Goal: Task Accomplishment & Management: Complete application form

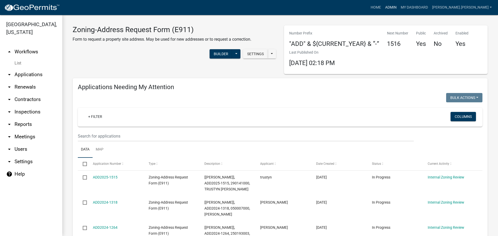
click at [398, 5] on link "Admin" at bounding box center [391, 8] width 16 height 10
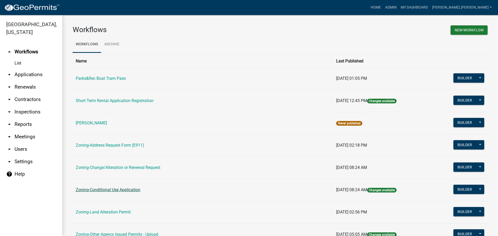
click at [109, 190] on link "Zoning-Conditional Use Application" at bounding box center [108, 189] width 65 height 5
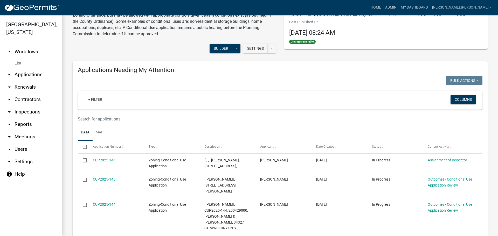
scroll to position [104, 0]
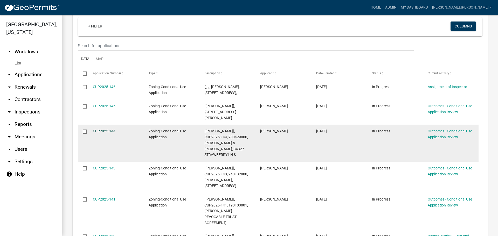
click at [105, 133] on link "CUP2025-144" at bounding box center [104, 131] width 23 height 4
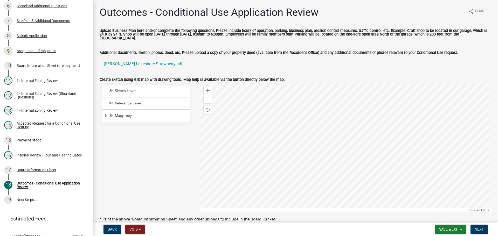
scroll to position [146, 0]
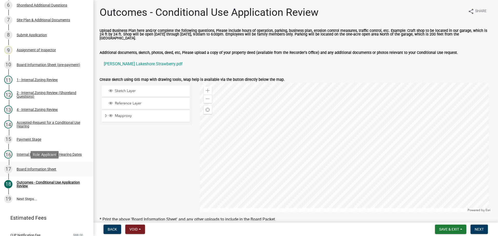
click at [50, 168] on div "Board Information Sheet" at bounding box center [37, 169] width 40 height 4
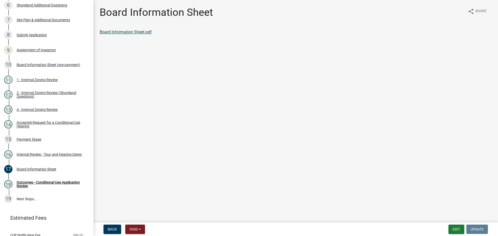
click at [133, 32] on link "Board Information Sheet.pdf" at bounding box center [126, 32] width 52 height 5
click at [455, 232] on button "Exit" at bounding box center [456, 229] width 16 height 9
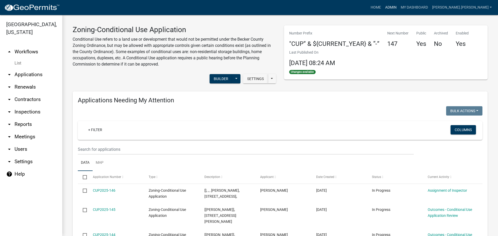
click at [398, 6] on link "Admin" at bounding box center [391, 8] width 16 height 10
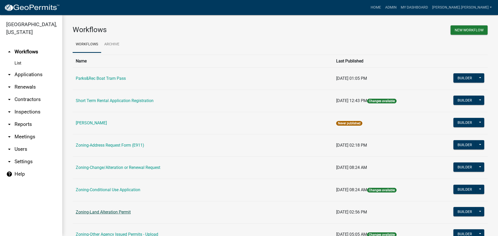
click at [120, 213] on link "Zoning-Land Alteration Permit" at bounding box center [103, 212] width 55 height 5
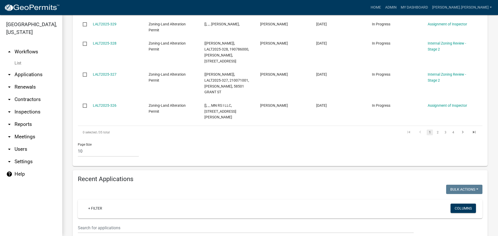
scroll to position [415, 0]
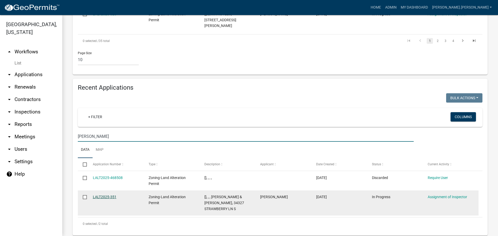
type input "[PERSON_NAME]"
click at [107, 195] on link "LALT2025-351" at bounding box center [105, 197] width 24 height 4
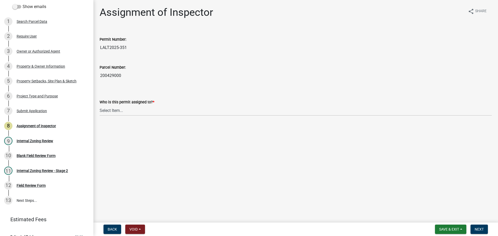
scroll to position [58, 0]
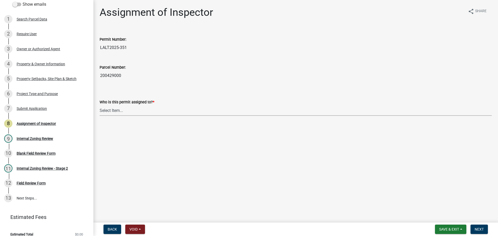
click at [123, 111] on select "Select Item... [PERSON_NAME] [PERSON_NAME] [PERSON_NAME] [PERSON_NAME] [PERSON_…" at bounding box center [296, 110] width 392 height 11
click at [100, 105] on select "Select Item... [PERSON_NAME] [PERSON_NAME] [PERSON_NAME] [PERSON_NAME] [PERSON_…" at bounding box center [296, 110] width 392 height 11
select select "46a4e5dd-5e54-4833-a695-492bd64ca2bd"
click at [479, 230] on span "Next" at bounding box center [478, 229] width 9 height 4
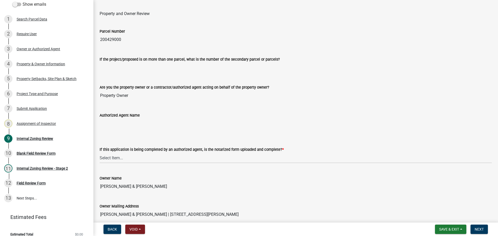
scroll to position [78, 0]
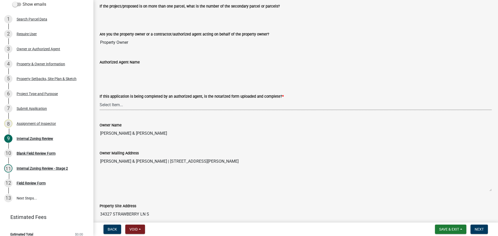
click at [146, 104] on select "Select Item... Yes No N/A" at bounding box center [296, 105] width 392 height 11
click at [100, 100] on select "Select Item... Yes No N/A" at bounding box center [296, 105] width 392 height 11
select select "6ffd7da5-69ef-4be0-b4a7-d413baace353"
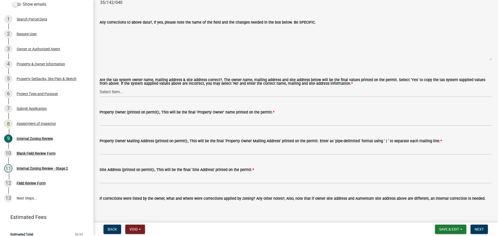
scroll to position [493, 0]
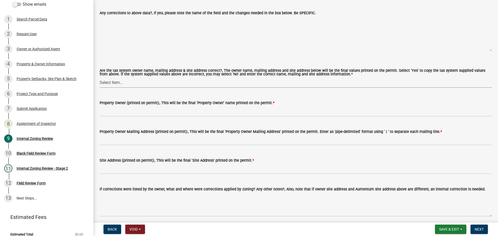
click at [142, 83] on select "Select Item... Yes No" at bounding box center [296, 82] width 392 height 11
click at [100, 78] on select "Select Item... Yes No" at bounding box center [296, 82] width 392 height 11
select select "6148013f-864b-4451-a841-96f115ea18ae"
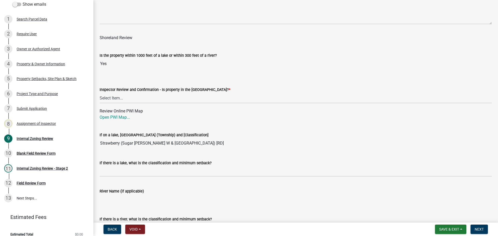
scroll to position [700, 0]
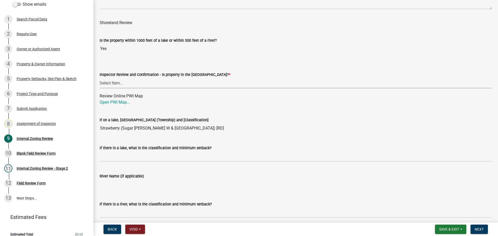
click at [159, 85] on select "Select Item... Within [GEOGRAPHIC_DATA] (SD) Not in [GEOGRAPHIC_DATA] (NOTSL)" at bounding box center [296, 83] width 392 height 11
click at [100, 78] on select "Select Item... Within [GEOGRAPHIC_DATA] (SD) Not in [GEOGRAPHIC_DATA] (NOTSL)" at bounding box center [296, 83] width 392 height 11
select select "697dcaac-08ce-4c28-8d67-f136d2186ab9"
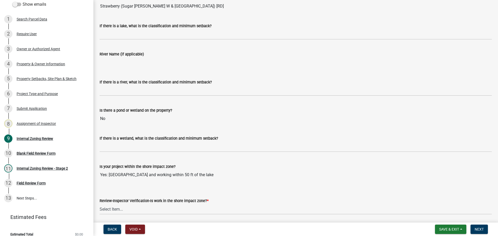
scroll to position [841, 0]
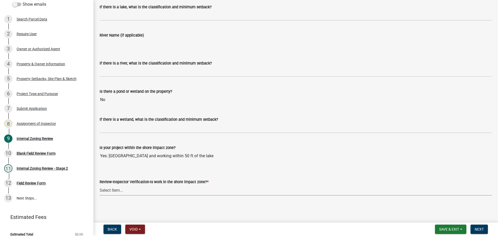
click at [156, 192] on select "Select Item... Yes No" at bounding box center [296, 190] width 392 height 11
click at [100, 185] on select "Select Item... Yes No" at bounding box center [296, 190] width 392 height 11
select select "7d2f064f-58ee-473c-8960-285fa782761a"
click at [477, 228] on span "Next" at bounding box center [478, 229] width 9 height 4
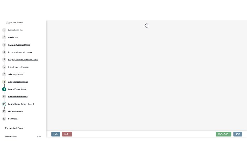
scroll to position [0, 0]
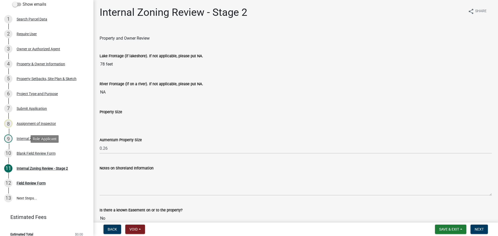
click at [38, 152] on div "Blank Field Review Form" at bounding box center [36, 154] width 39 height 4
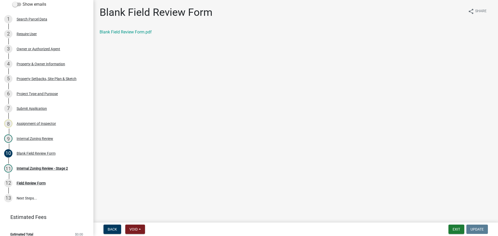
click at [126, 27] on div "Blank Field Review Form share Share Blank Field Review Form.pdf" at bounding box center [296, 25] width 400 height 38
click at [128, 30] on link "Blank Field Review Form.pdf" at bounding box center [126, 32] width 52 height 5
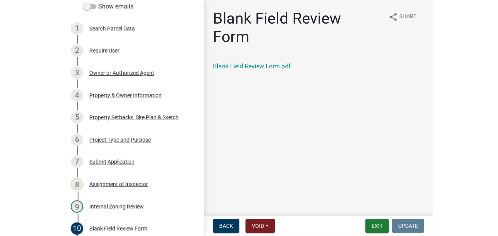
scroll to position [58, 0]
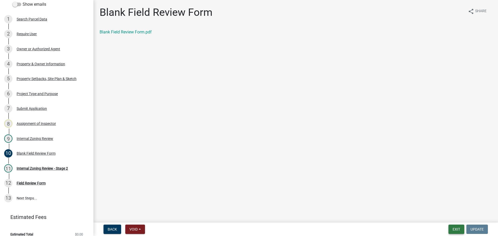
click at [456, 230] on button "Exit" at bounding box center [456, 229] width 16 height 9
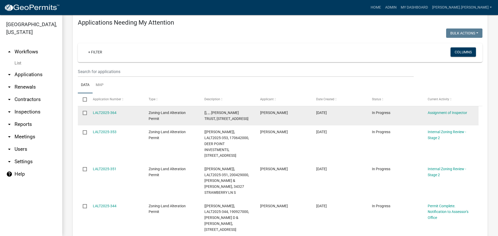
scroll to position [52, 0]
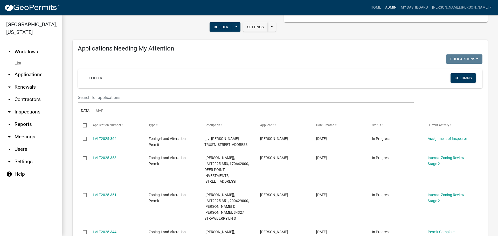
click at [398, 8] on link "Admin" at bounding box center [391, 8] width 16 height 10
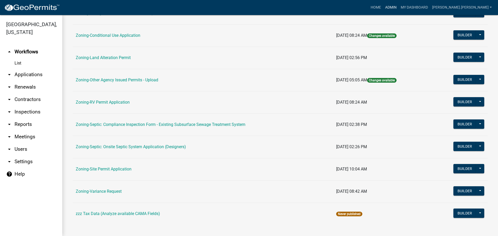
scroll to position [156, 0]
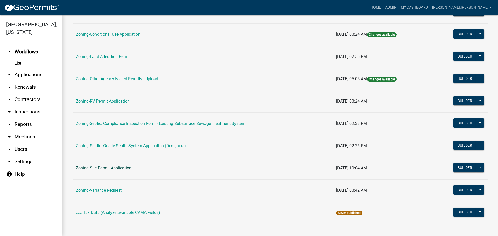
click at [106, 168] on link "Zoning-Site Permit Application" at bounding box center [104, 168] width 56 height 5
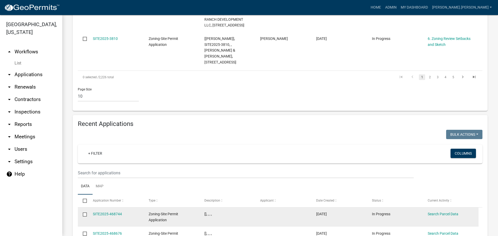
scroll to position [441, 0]
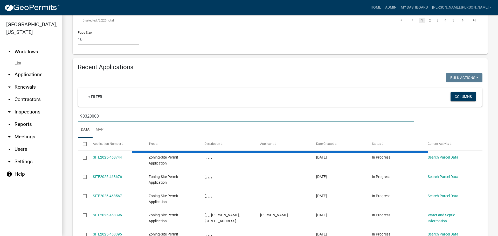
type input "190320000"
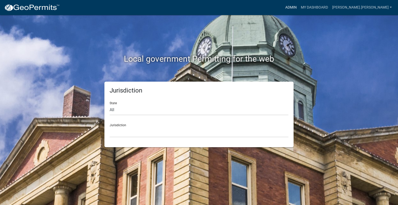
drag, startPoint x: 305, startPoint y: 8, endPoint x: 314, endPoint y: 8, distance: 8.3
click at [305, 8] on div "Admin My Dashboard nicole.bradbury Admin Account Logout" at bounding box center [229, 8] width 330 height 10
click at [299, 7] on link "Admin" at bounding box center [291, 8] width 16 height 10
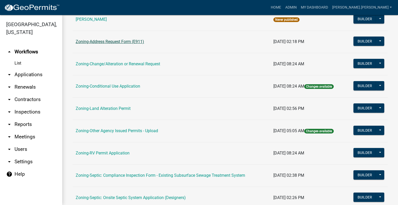
scroll to position [156, 0]
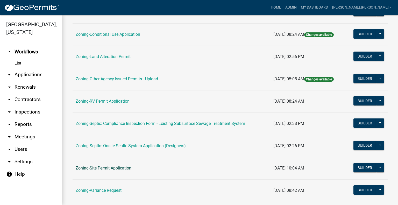
click at [117, 167] on link "Zoning-Site Permit Application" at bounding box center [104, 168] width 56 height 5
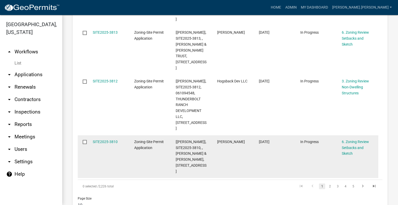
scroll to position [467, 0]
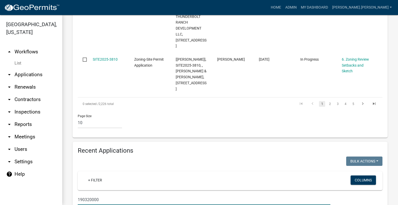
drag, startPoint x: 110, startPoint y: 128, endPoint x: 47, endPoint y: 131, distance: 62.8
click at [49, 132] on div "Becker County, Minnesota arrow_drop_up Workflows List arrow_drop_down Applicati…" at bounding box center [199, 110] width 398 height 190
drag, startPoint x: 104, startPoint y: 128, endPoint x: 29, endPoint y: 135, distance: 75.5
click at [29, 136] on div "Becker County, Minnesota arrow_drop_up Workflows List arrow_drop_down Applicati…" at bounding box center [199, 110] width 398 height 190
drag, startPoint x: 105, startPoint y: 127, endPoint x: 30, endPoint y: 118, distance: 75.4
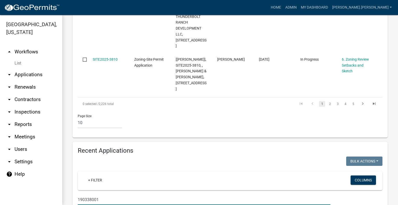
click at [35, 128] on div "Becker County, Minnesota arrow_drop_up Workflows List arrow_drop_down Applicati…" at bounding box center [199, 110] width 398 height 190
type input "191433000"
